Goal: Information Seeking & Learning: Learn about a topic

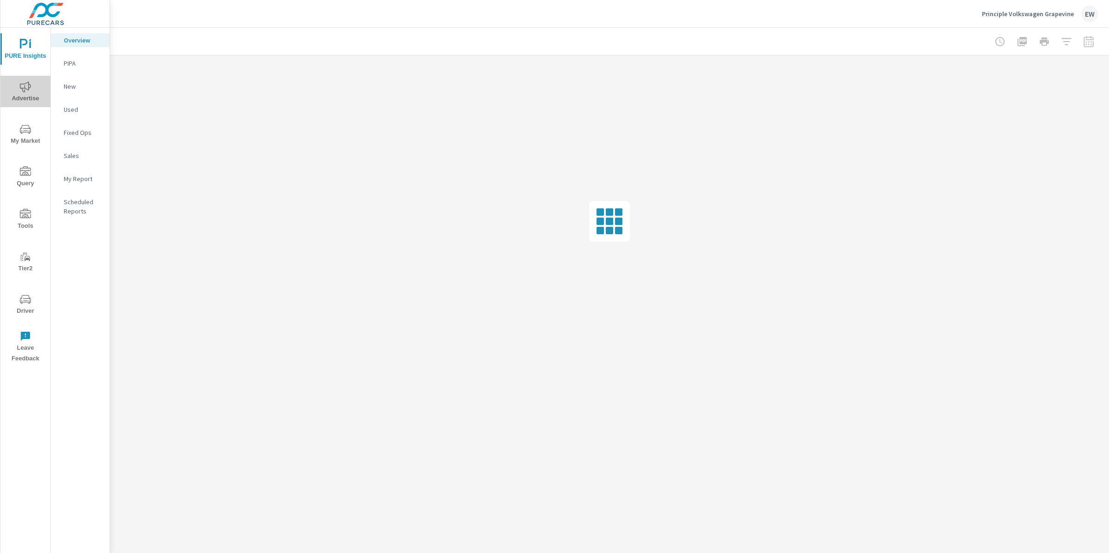
click at [22, 82] on icon "nav menu" at bounding box center [25, 86] width 11 height 11
click at [73, 137] on p "Social" at bounding box center [83, 132] width 38 height 9
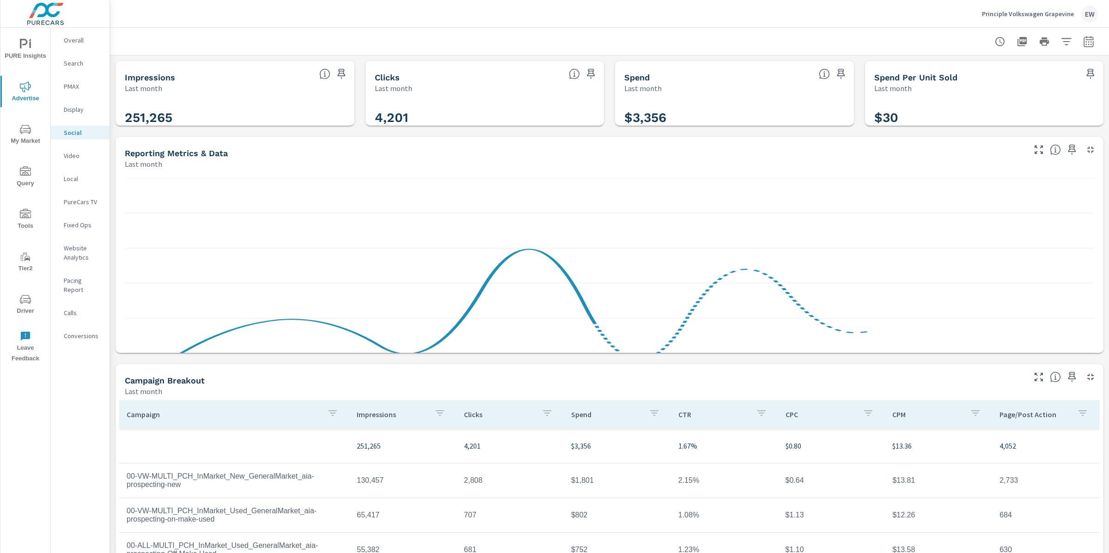
click at [113, 321] on div "Impressions Last month 251,265 Clicks Last month 4,201 Spend Last month $3,356 …" at bounding box center [609, 358] width 999 height 606
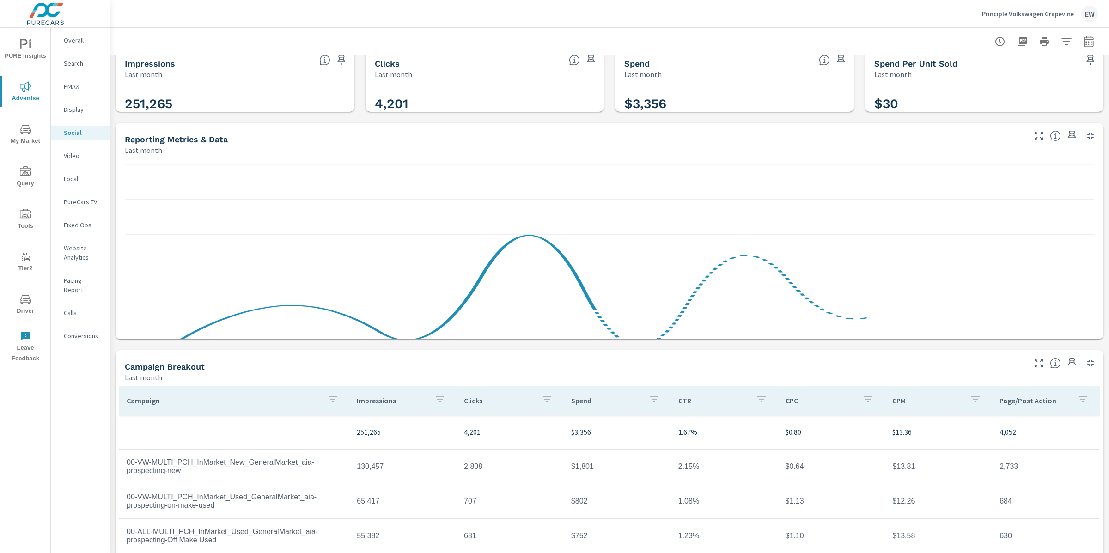
scroll to position [260, 0]
